Goal: Obtain resource: Download file/media

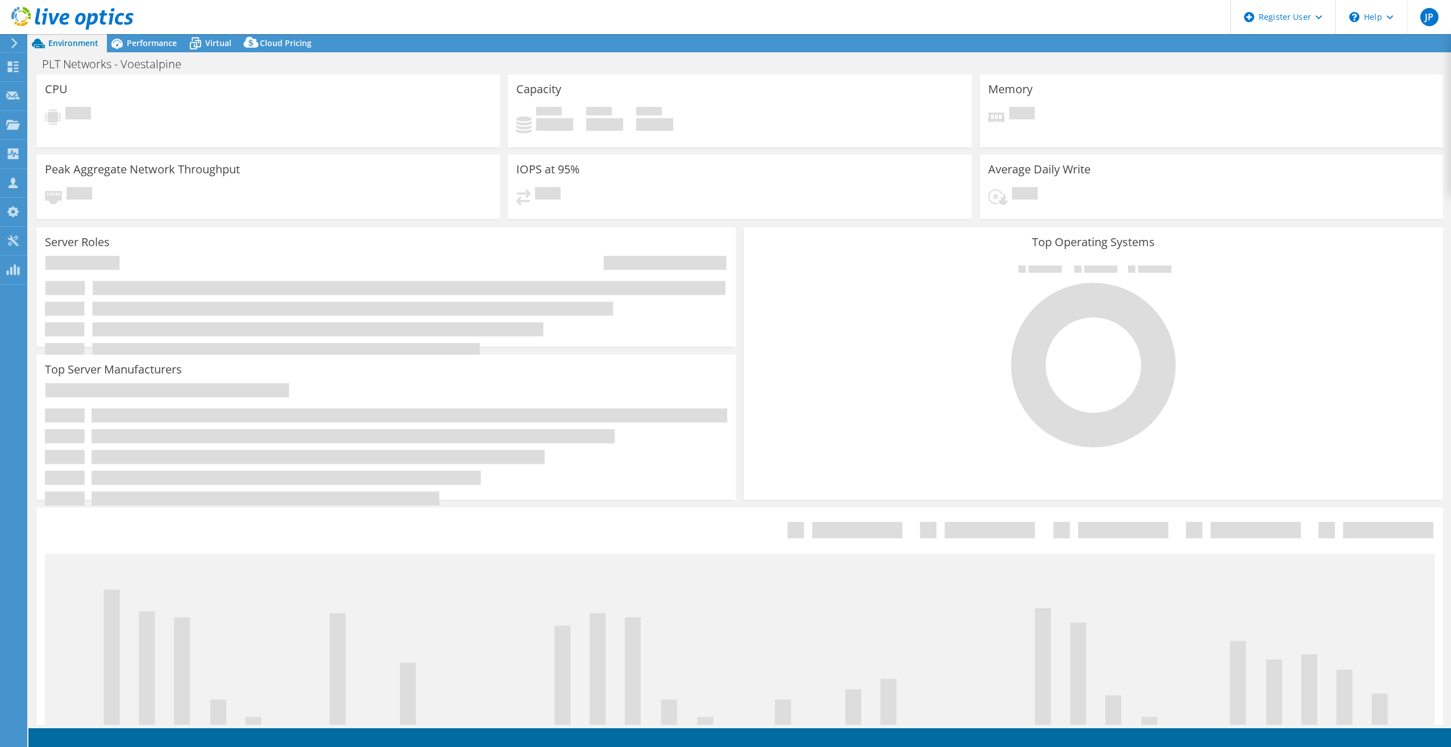
select select "USD"
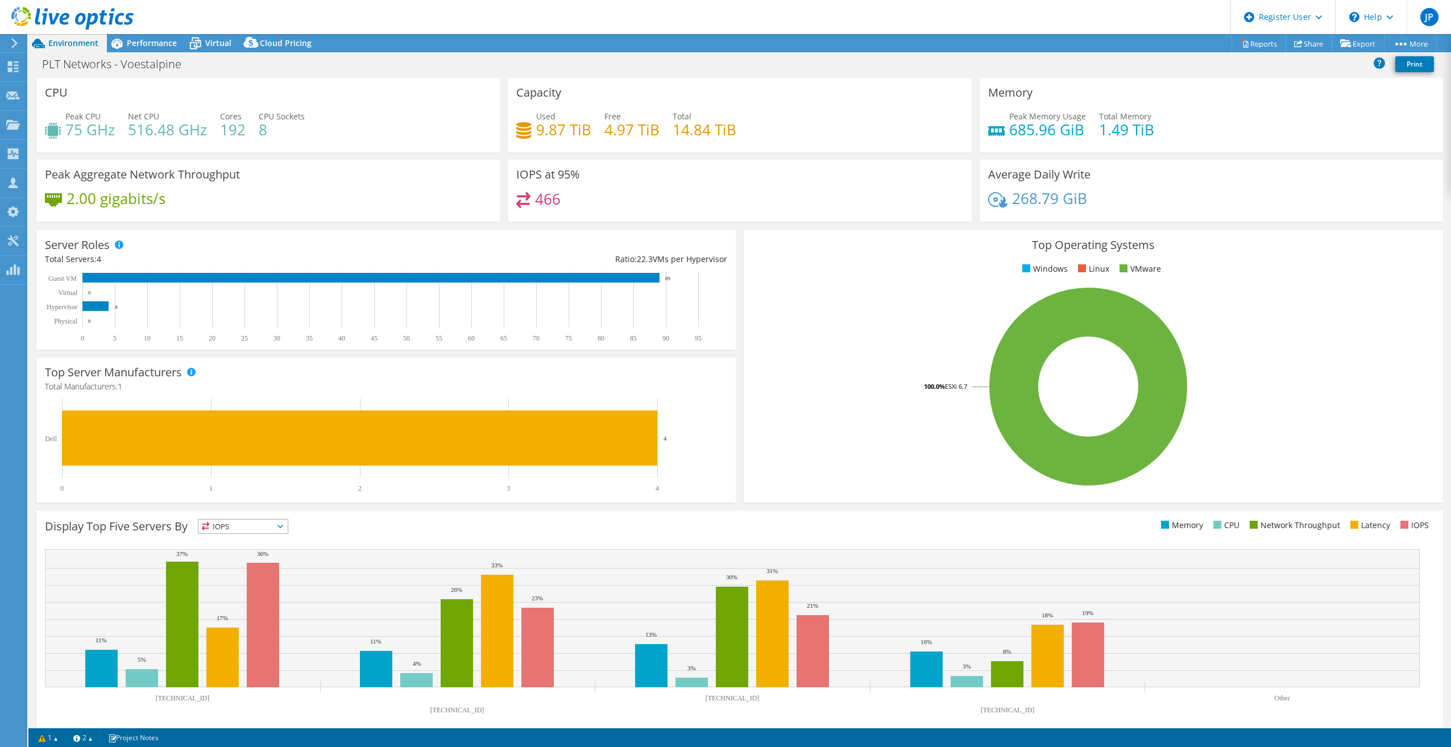
click at [87, 10] on icon at bounding box center [72, 18] width 122 height 23
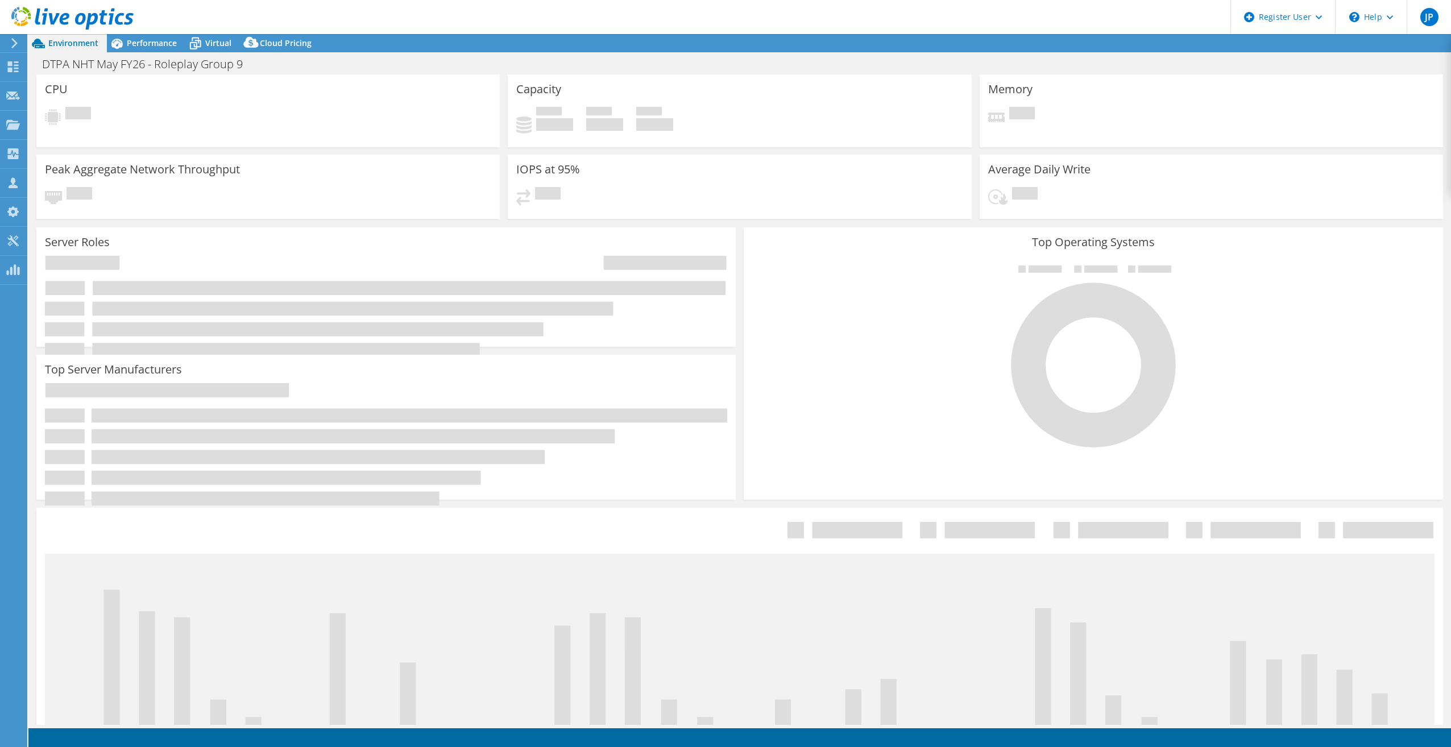
select select "USEast"
select select "EUR"
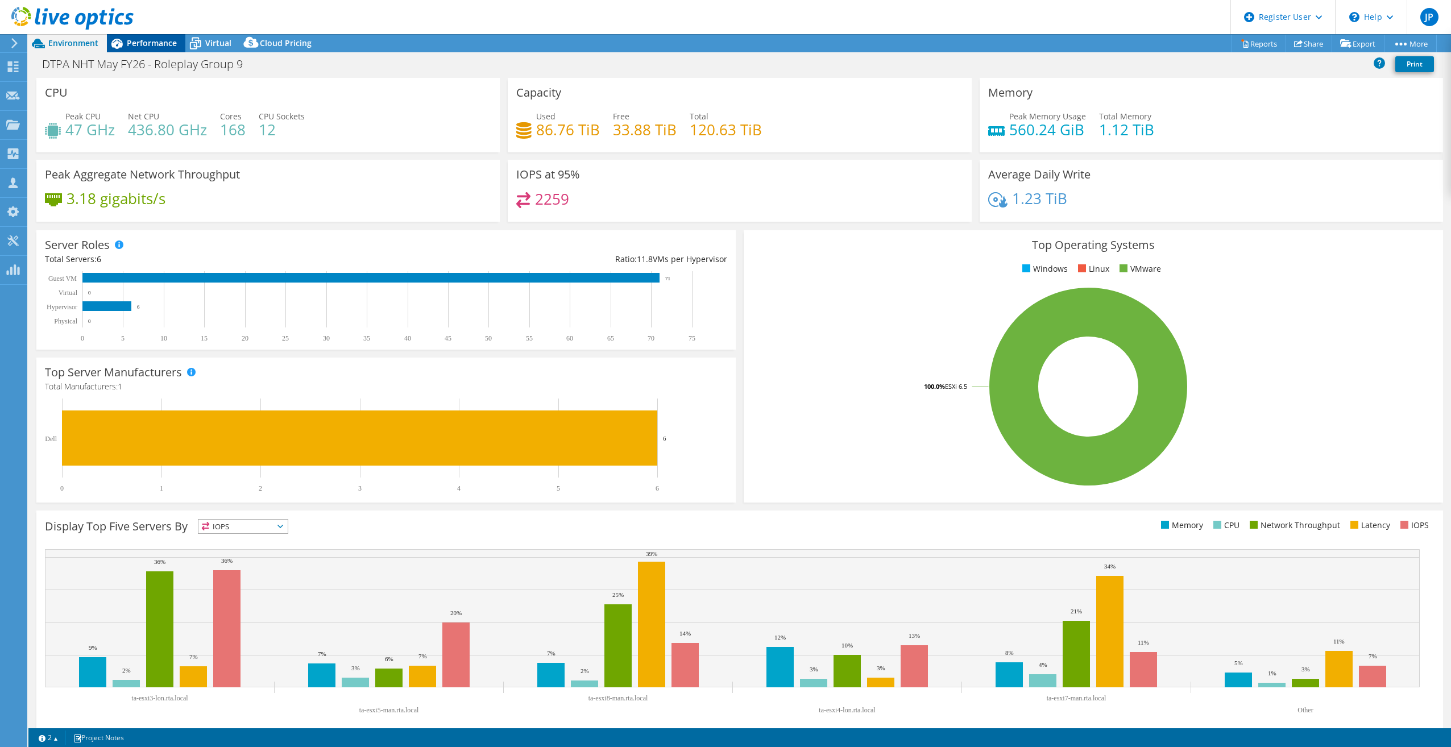
click at [159, 48] on span "Performance" at bounding box center [152, 43] width 50 height 11
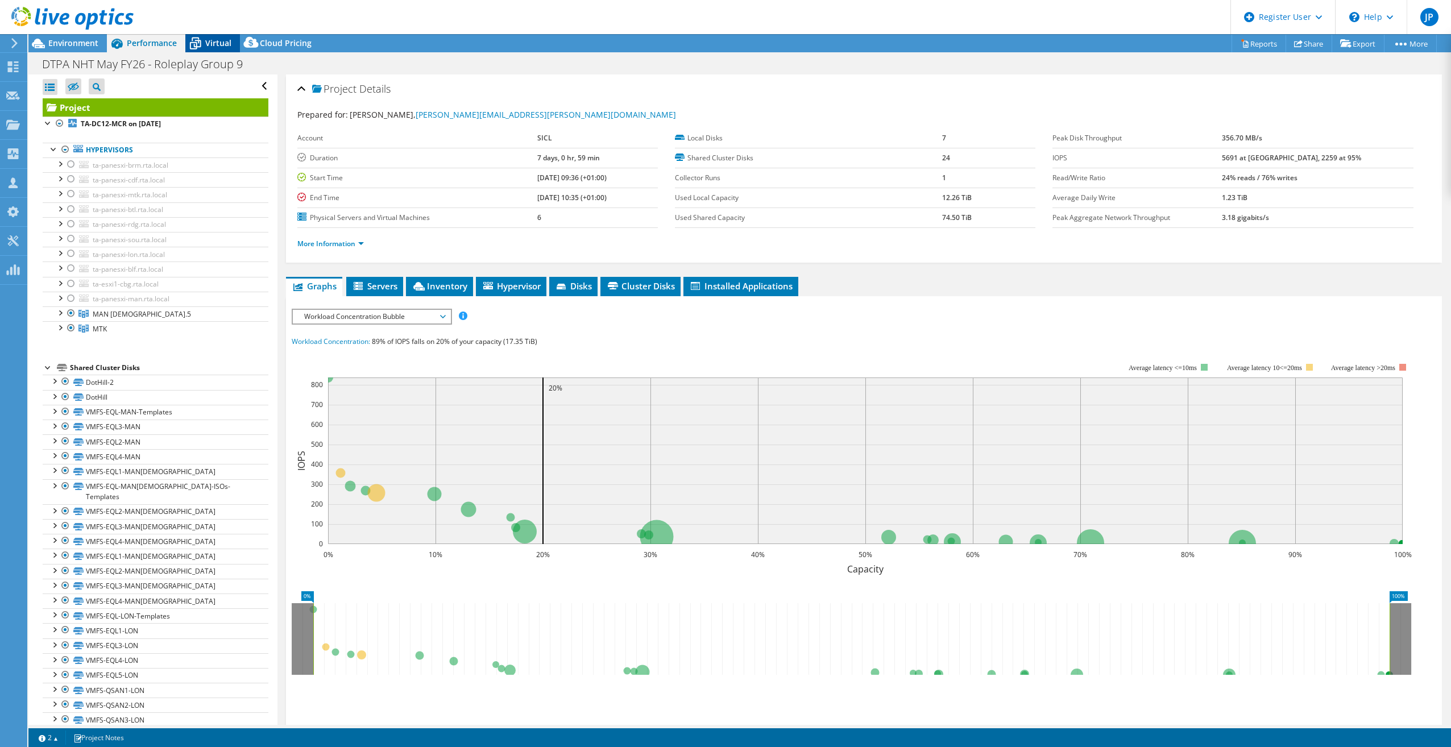
click at [204, 49] on icon at bounding box center [195, 44] width 20 height 20
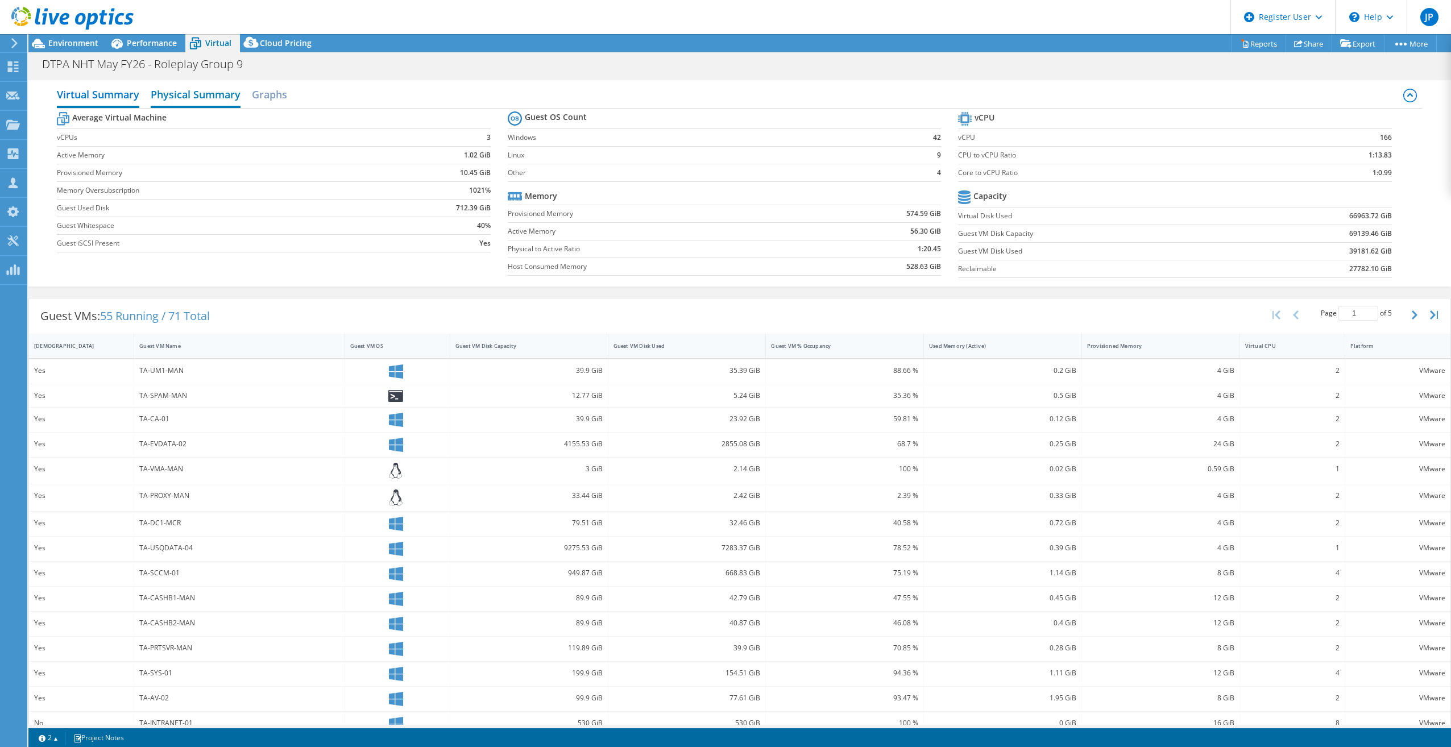
click at [197, 99] on h2 "Physical Summary" at bounding box center [196, 95] width 90 height 25
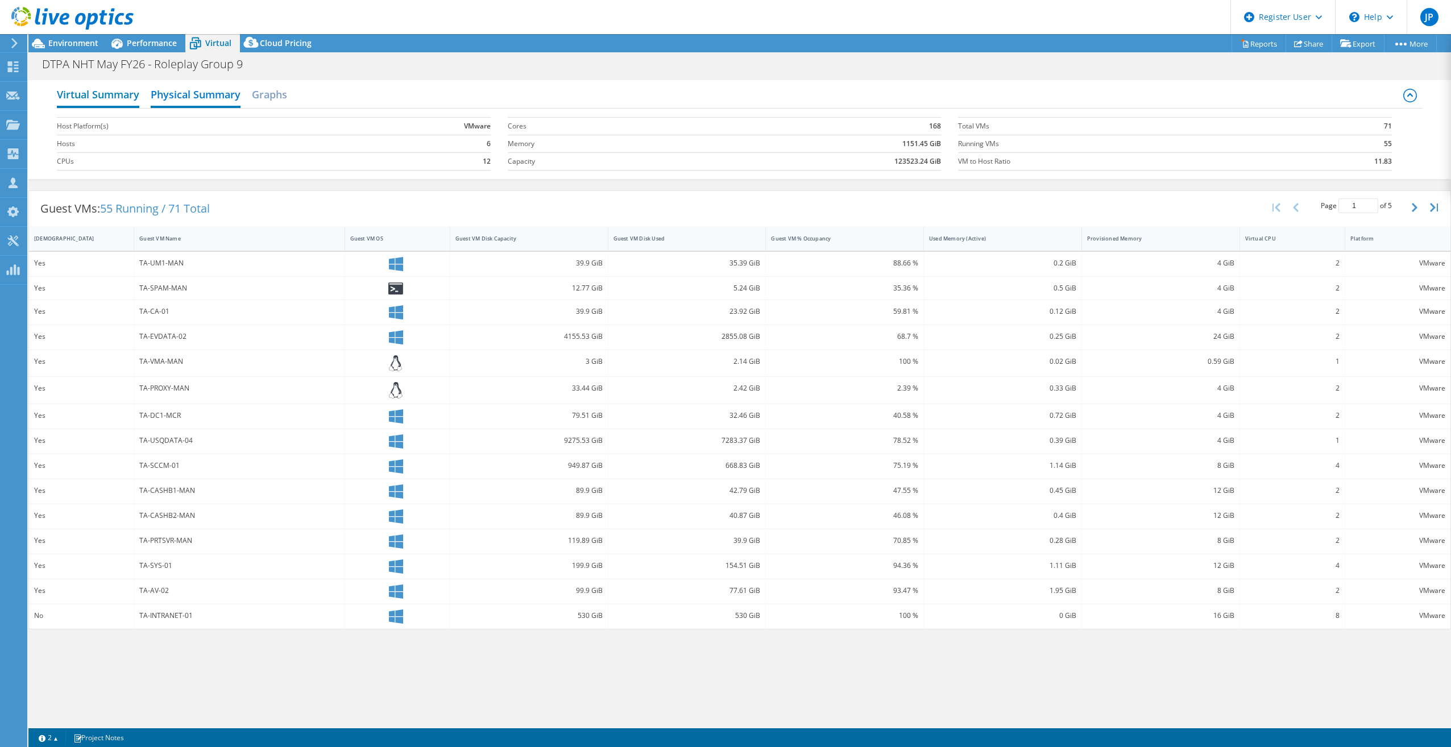
click at [100, 102] on h2 "Virtual Summary" at bounding box center [98, 95] width 82 height 25
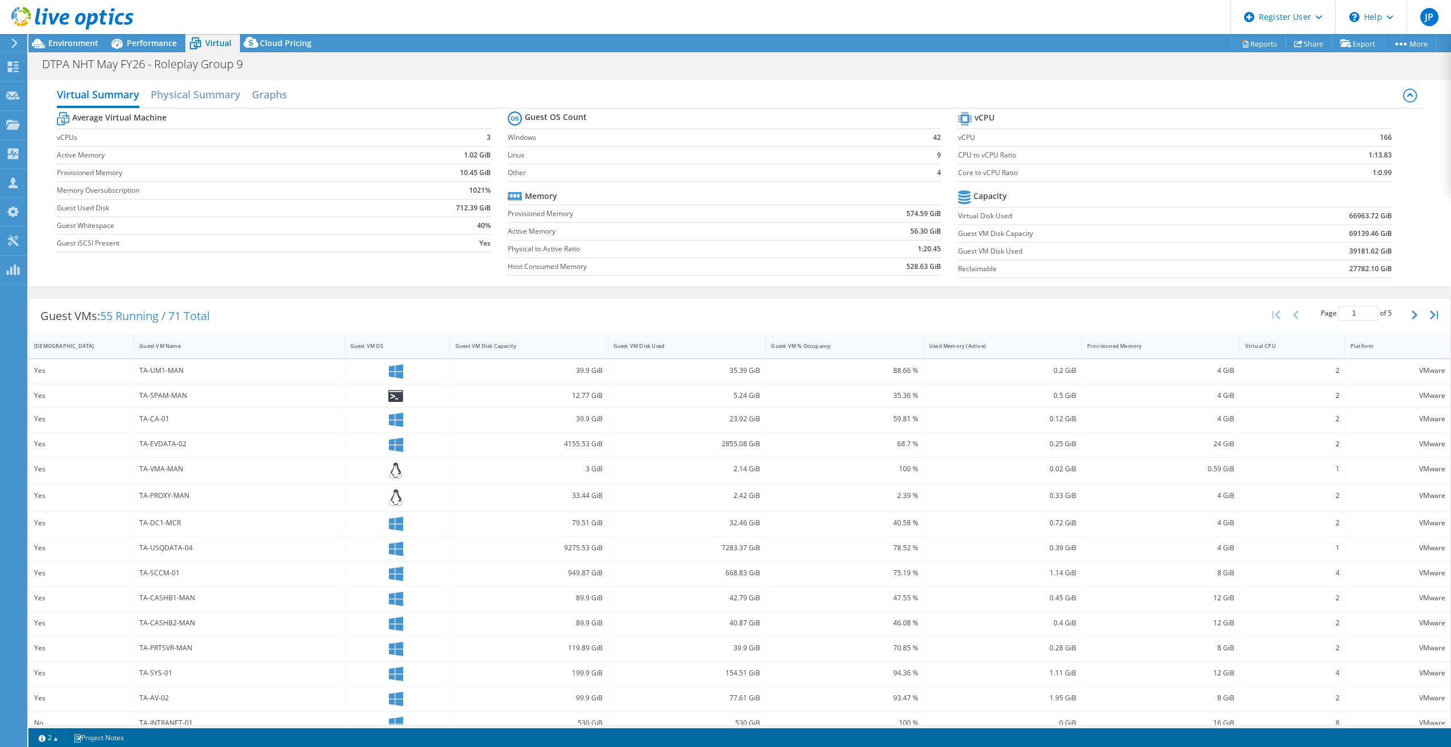
click at [1278, 348] on div "Virtual CPU" at bounding box center [1285, 345] width 81 height 7
click at [1319, 16] on icon at bounding box center [1319, 17] width 6 height 4
click at [1297, 21] on div "Register User" at bounding box center [1282, 17] width 105 height 34
click at [1252, 42] on link "Reports" at bounding box center [1259, 44] width 55 height 18
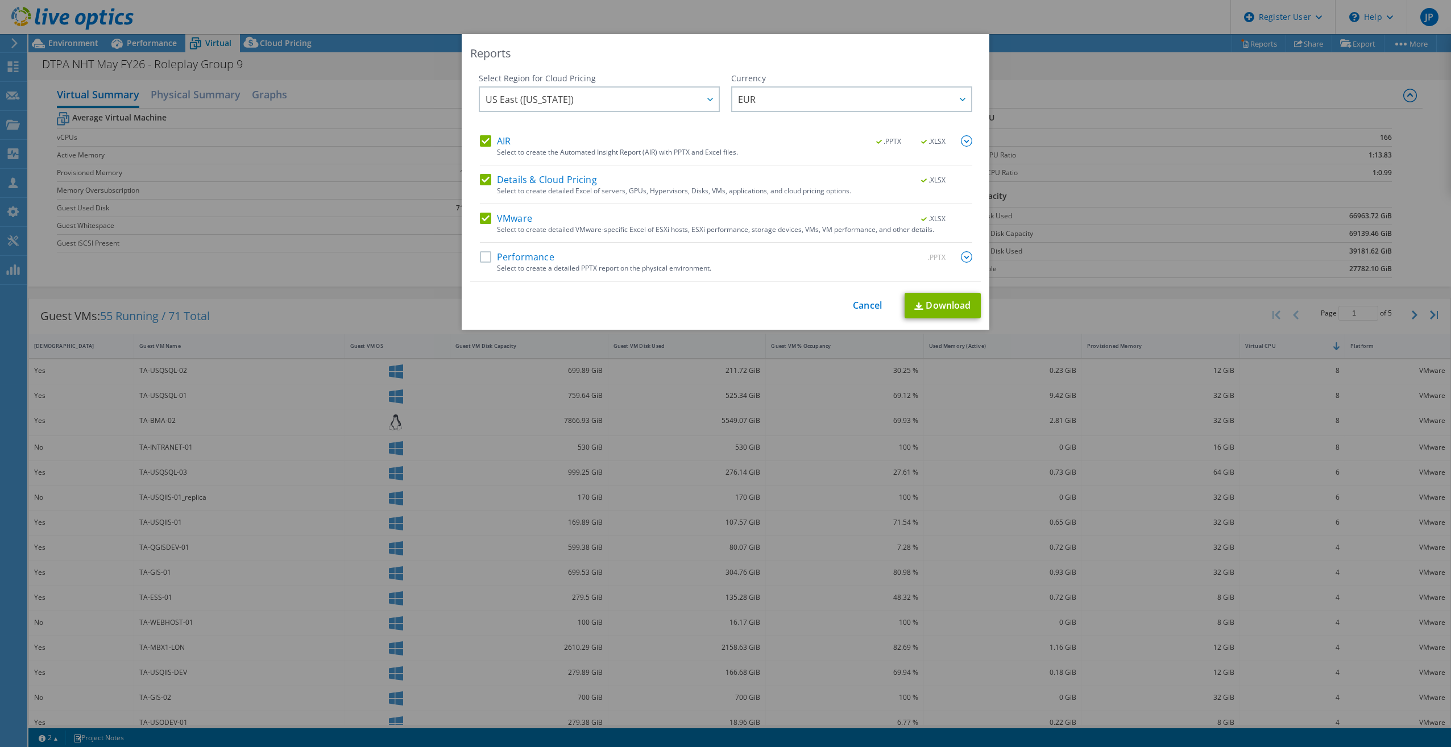
click at [487, 173] on div "AIR .PPTX .XLSX Select to create the Automated Insight Report (AIR) with PPTX a…" at bounding box center [726, 208] width 492 height 146
click at [480, 143] on label "AIR" at bounding box center [495, 140] width 31 height 11
click at [0, 0] on input "AIR" at bounding box center [0, 0] width 0 height 0
click at [482, 176] on label "Details & Cloud Pricing" at bounding box center [538, 179] width 117 height 11
click at [0, 0] on input "Details & Cloud Pricing" at bounding box center [0, 0] width 0 height 0
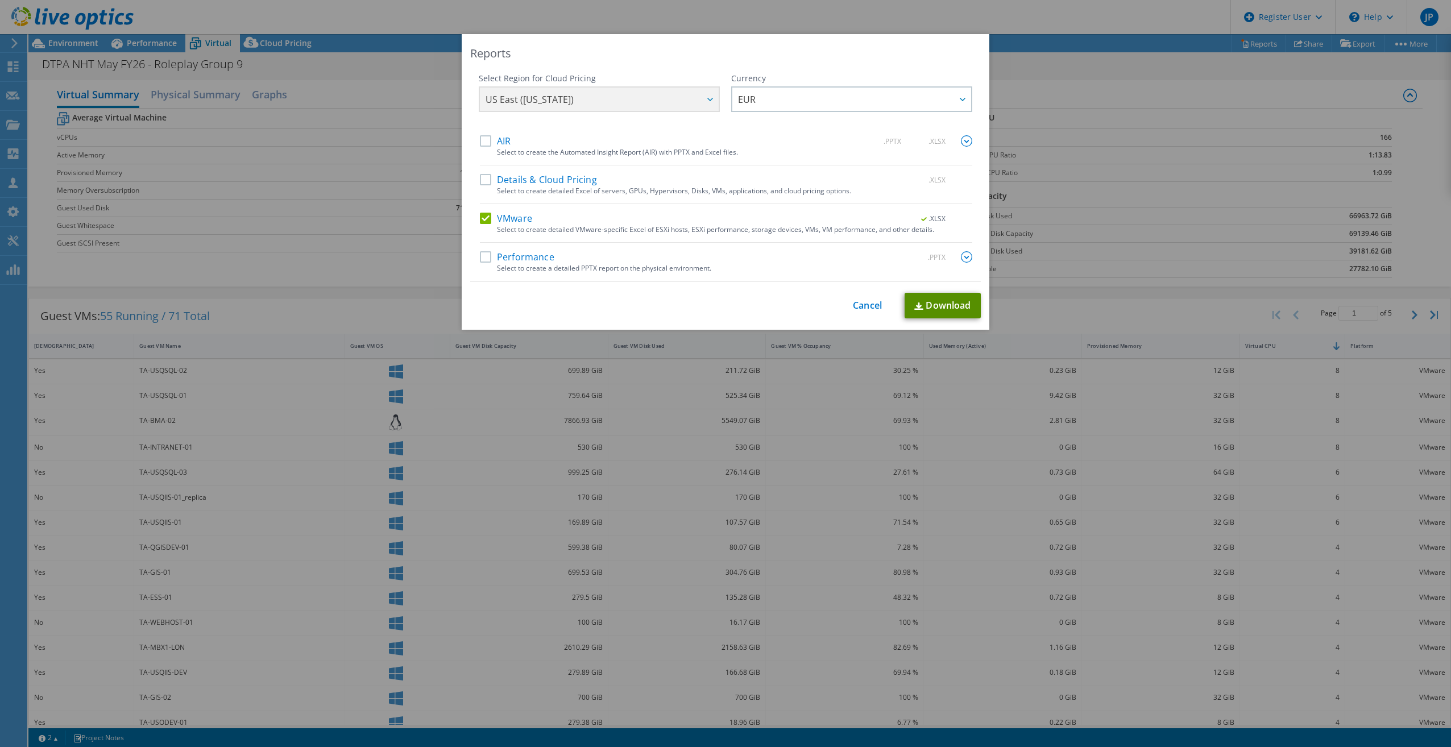
click at [924, 302] on link "Download" at bounding box center [943, 306] width 76 height 26
